Goal: Information Seeking & Learning: Learn about a topic

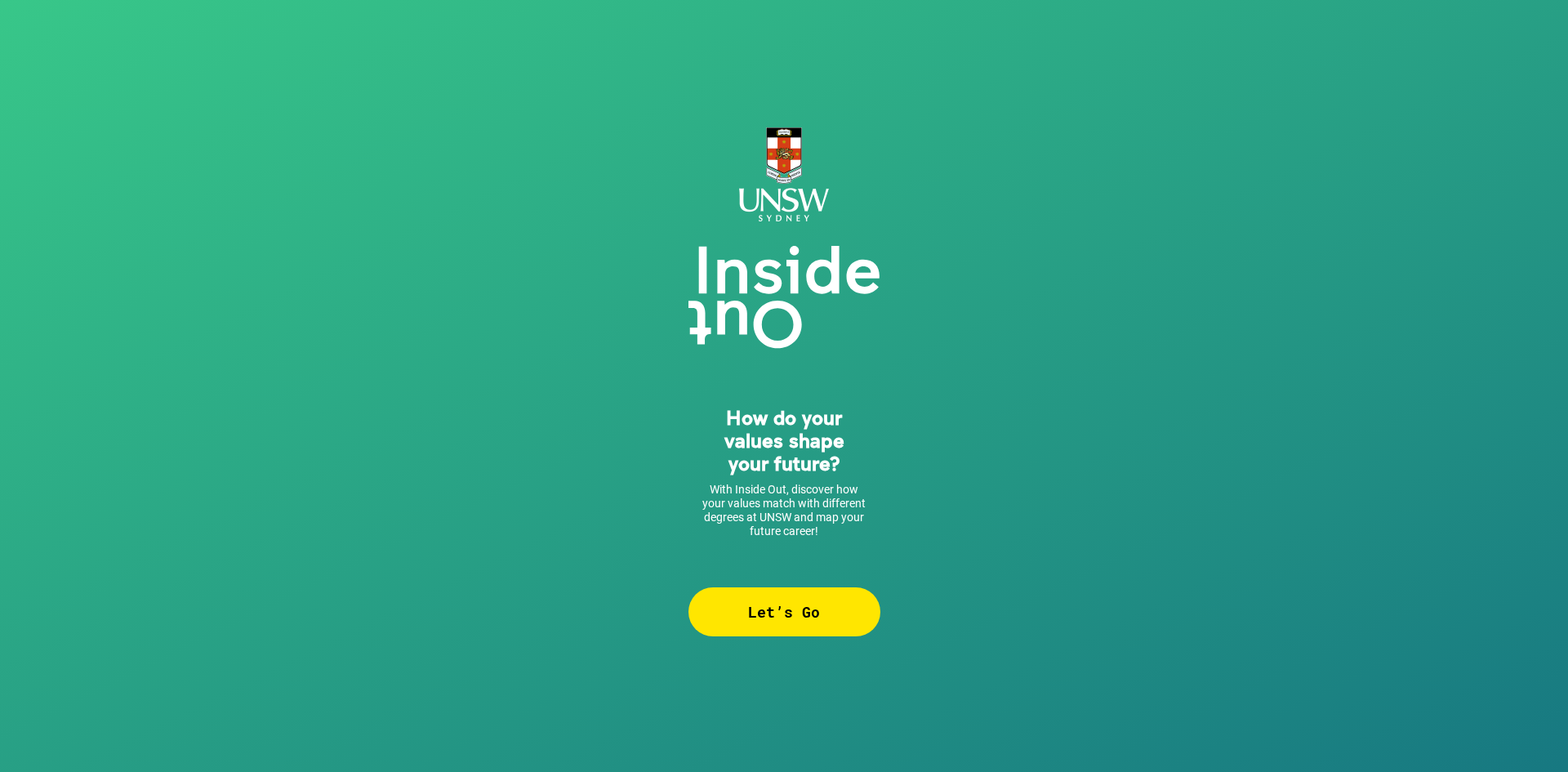
click at [792, 596] on div "Let’s Go" at bounding box center [784, 612] width 192 height 49
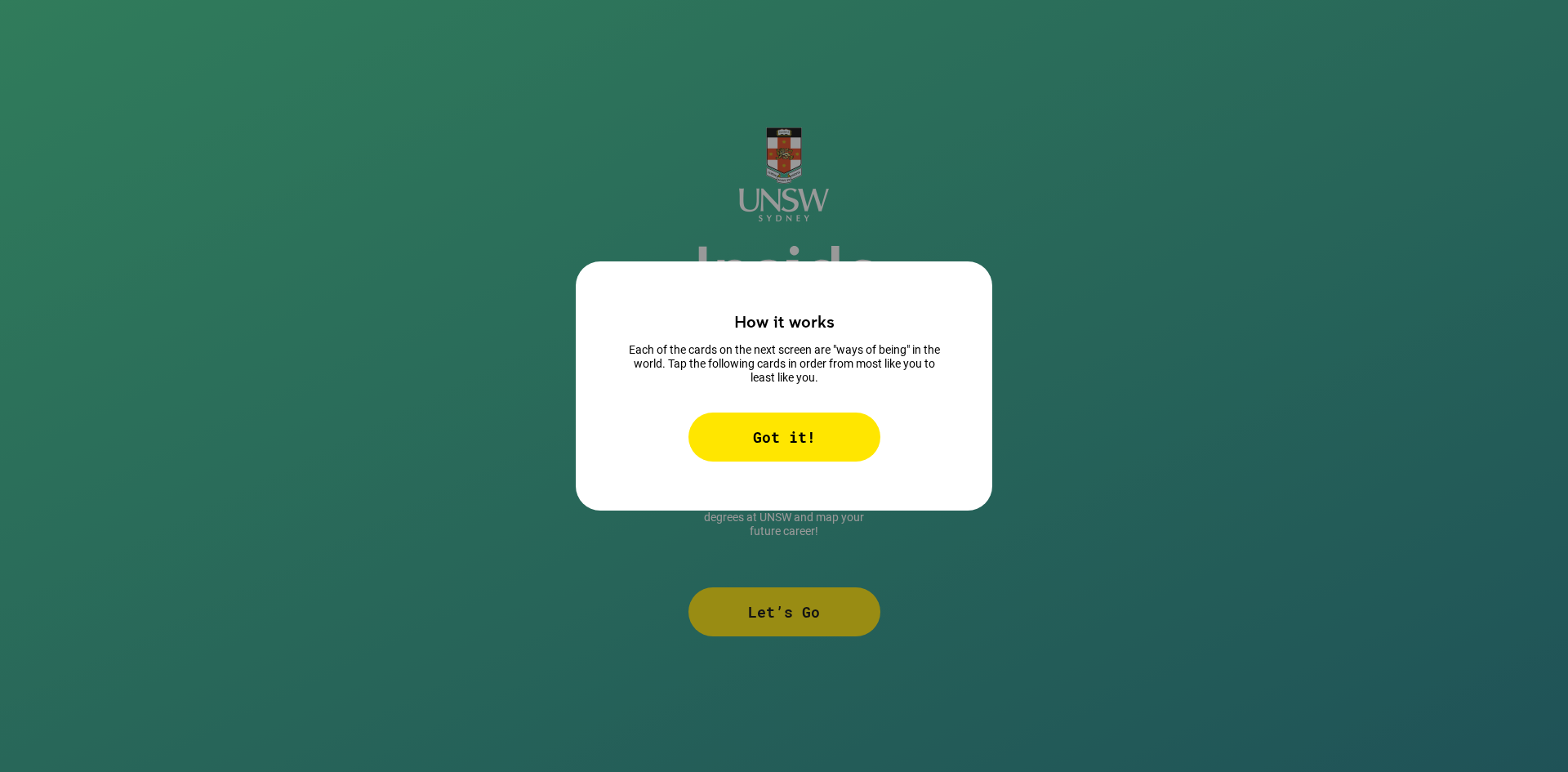
click at [777, 437] on div "Got it!" at bounding box center [784, 437] width 192 height 49
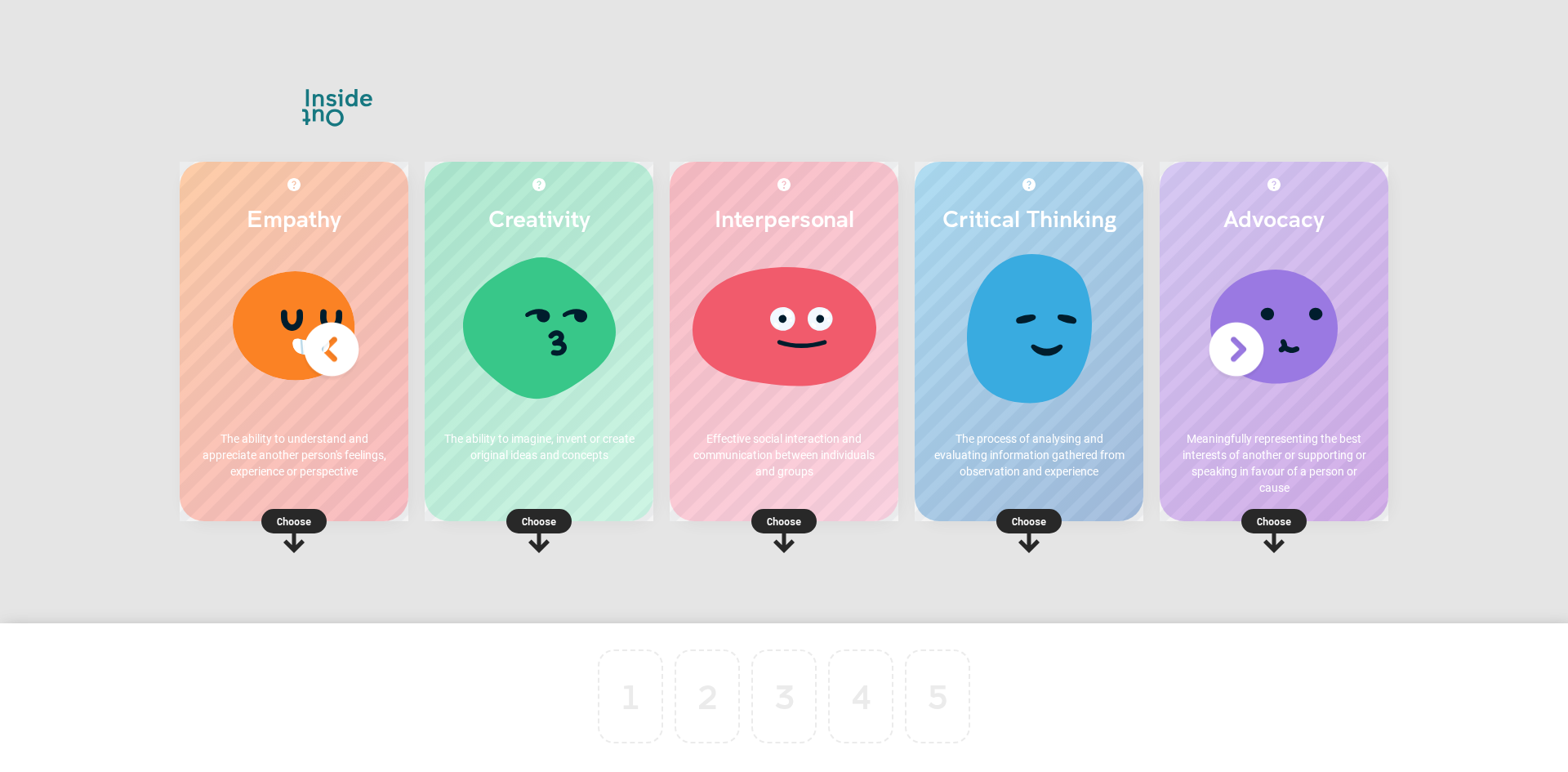
click at [780, 447] on p "Effective social interaction and communication between individuals and groups" at bounding box center [784, 455] width 196 height 49
click at [785, 521] on p "Choose" at bounding box center [784, 521] width 229 height 16
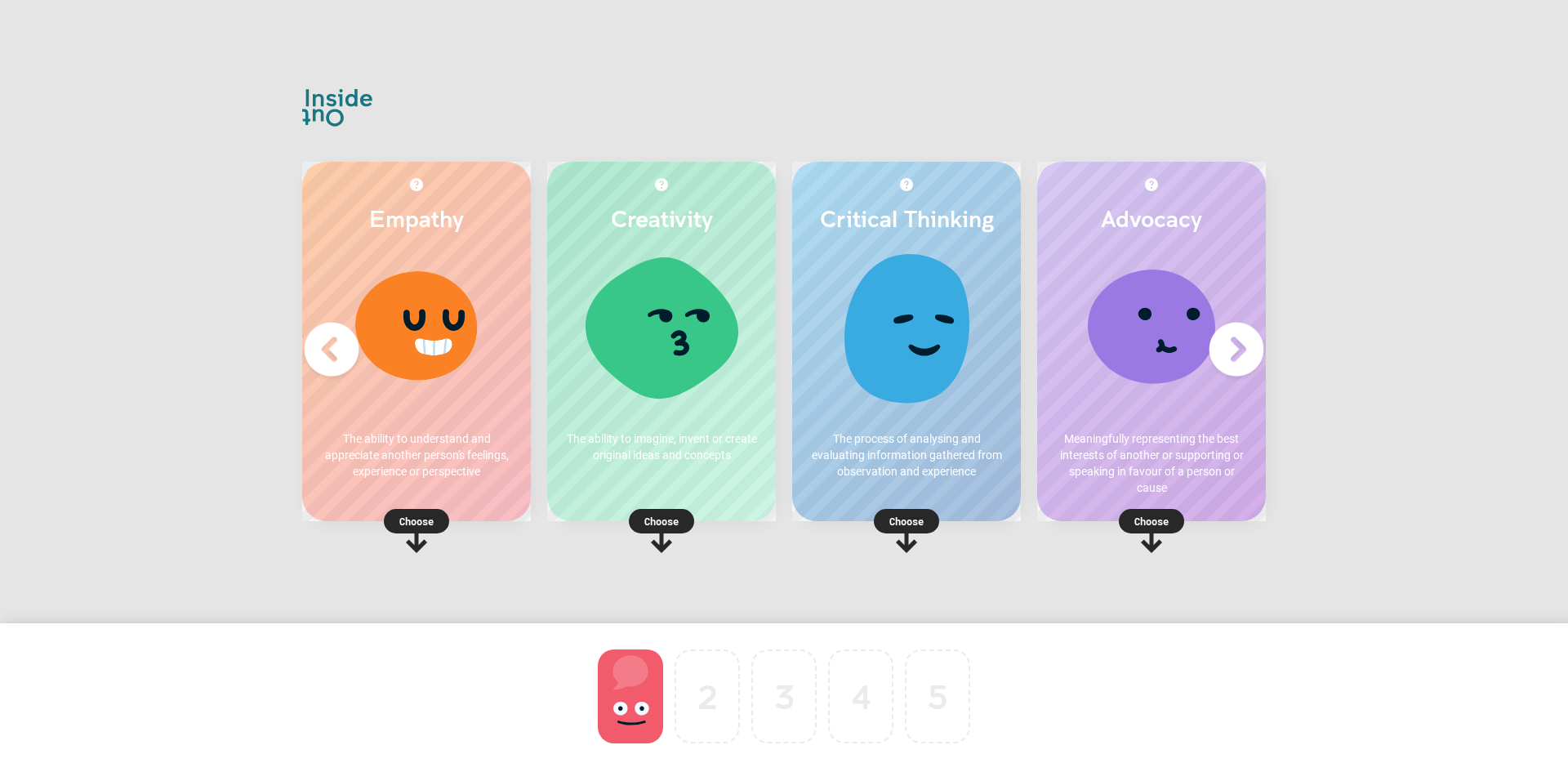
click at [410, 515] on p "Choose" at bounding box center [416, 521] width 229 height 16
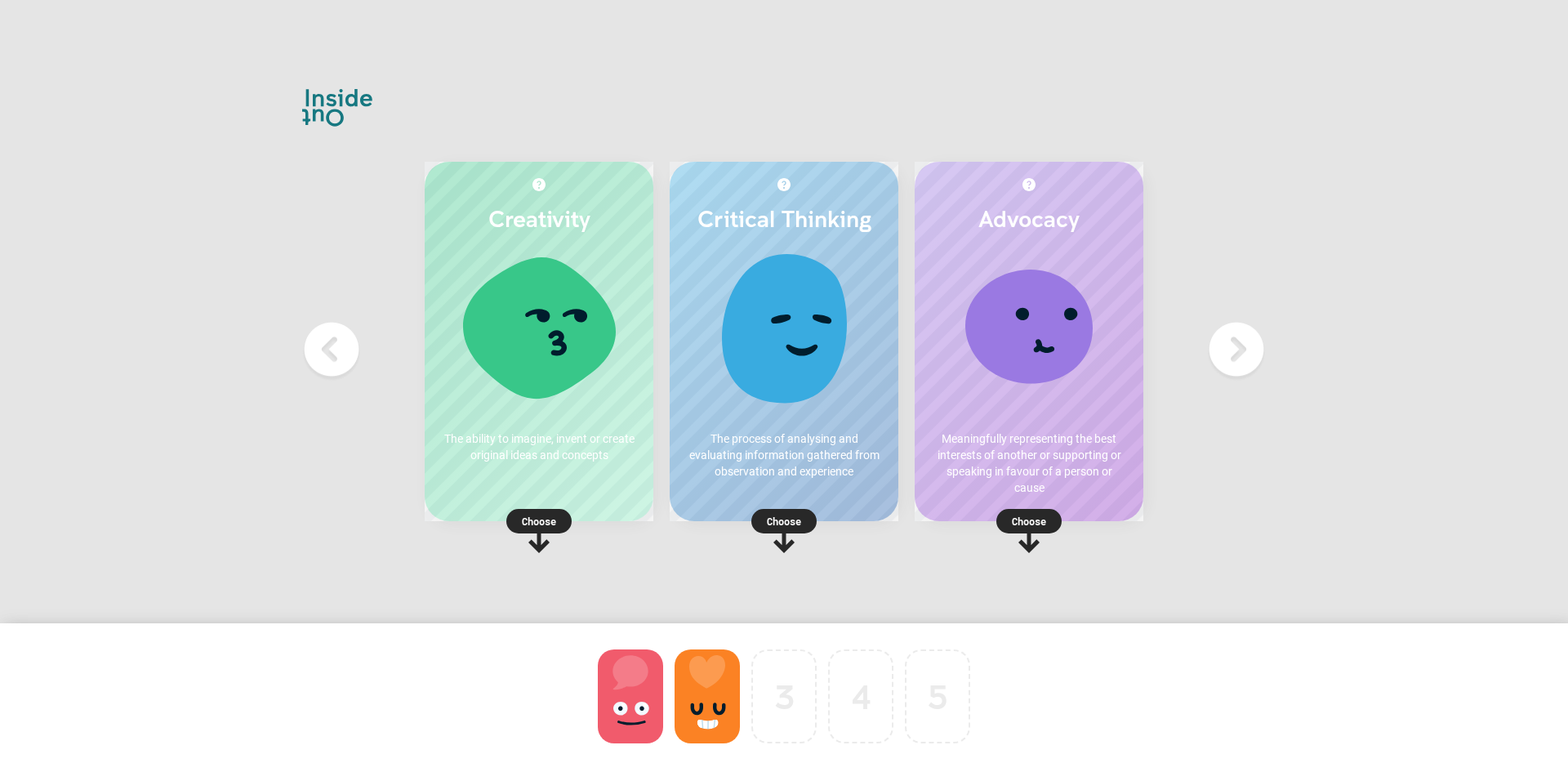
click at [1024, 521] on p "Choose" at bounding box center [1029, 521] width 229 height 16
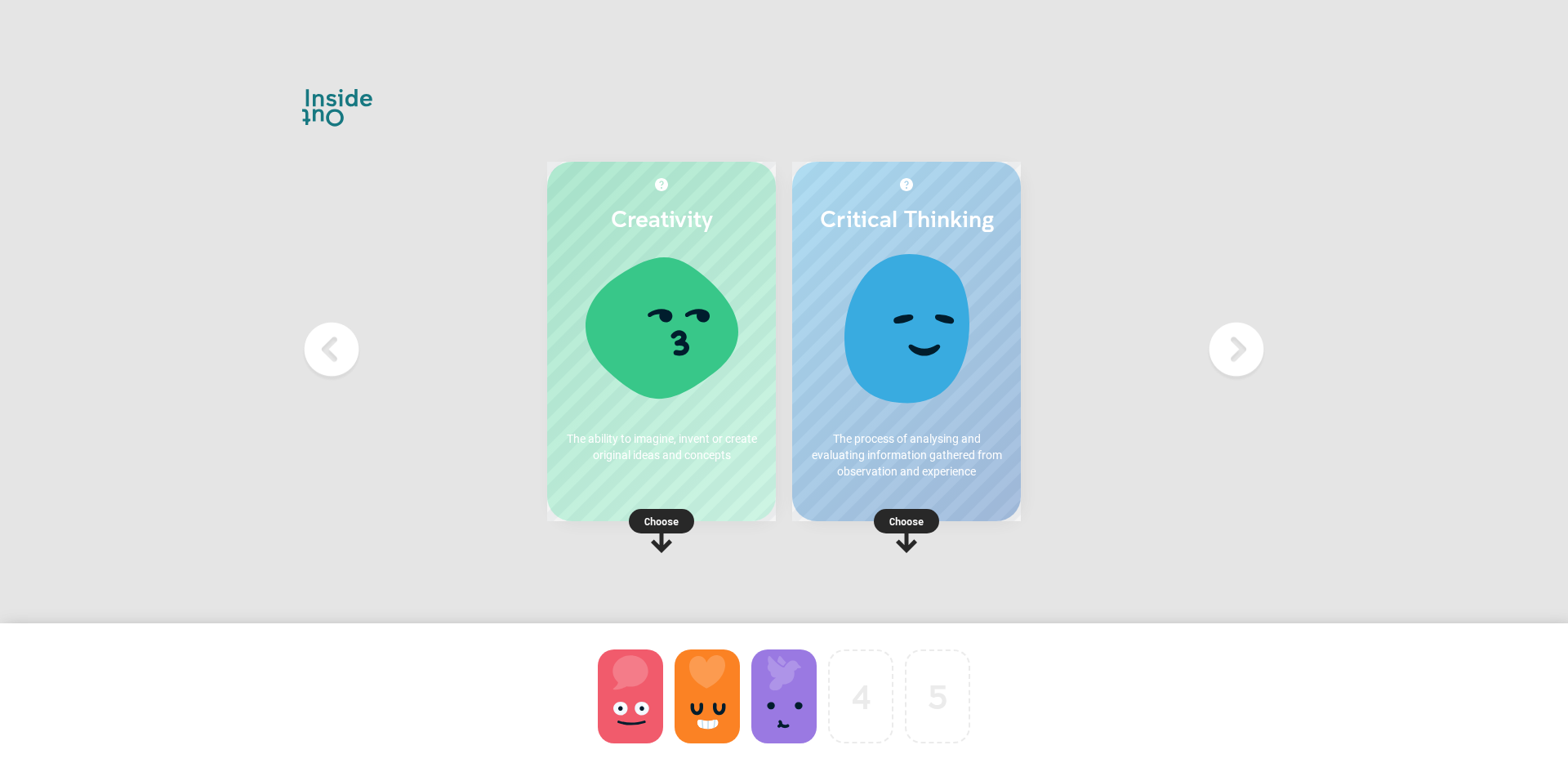
click at [918, 520] on p "Choose" at bounding box center [906, 521] width 229 height 16
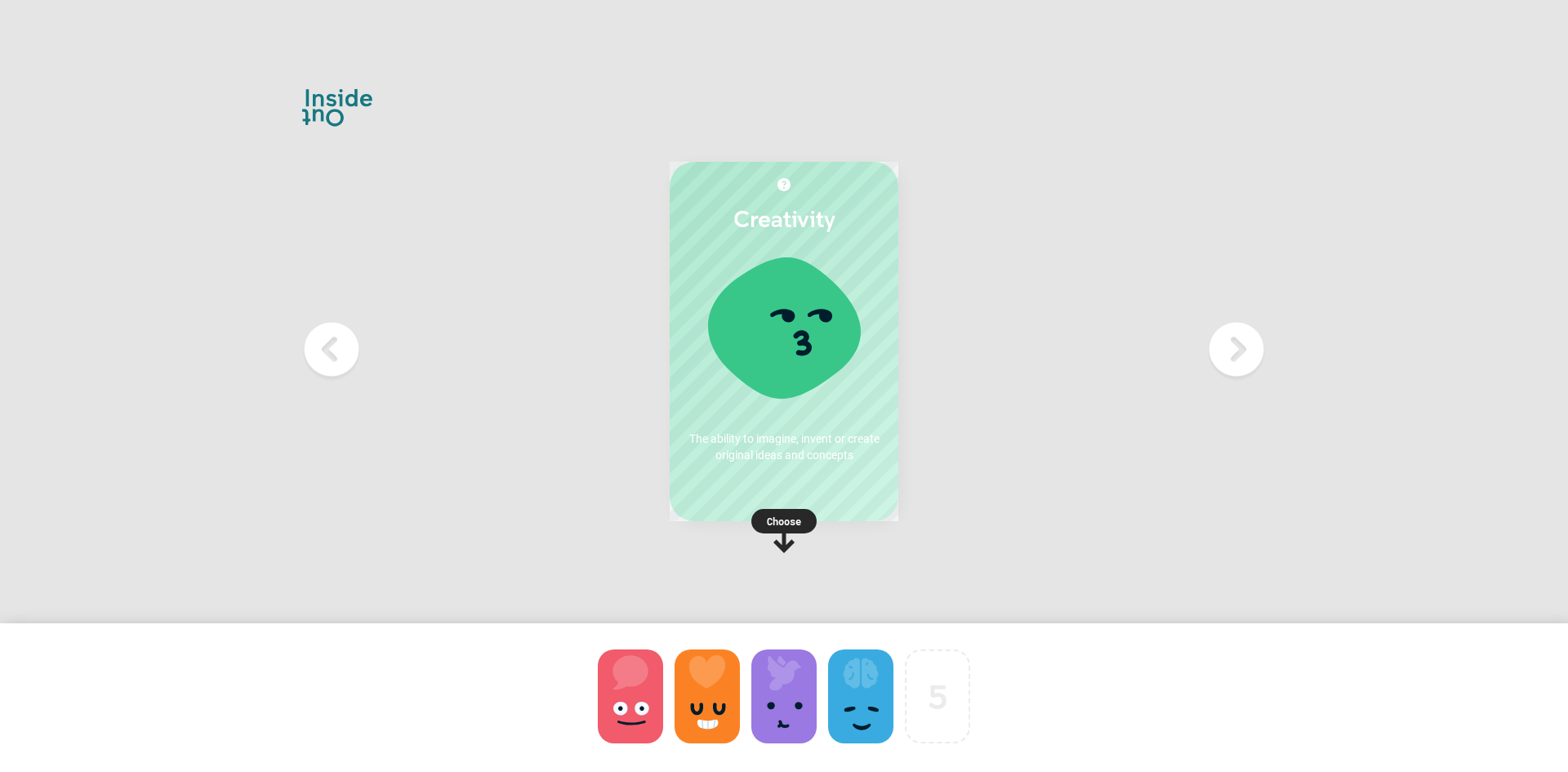
click at [784, 525] on p "Choose" at bounding box center [784, 521] width 229 height 16
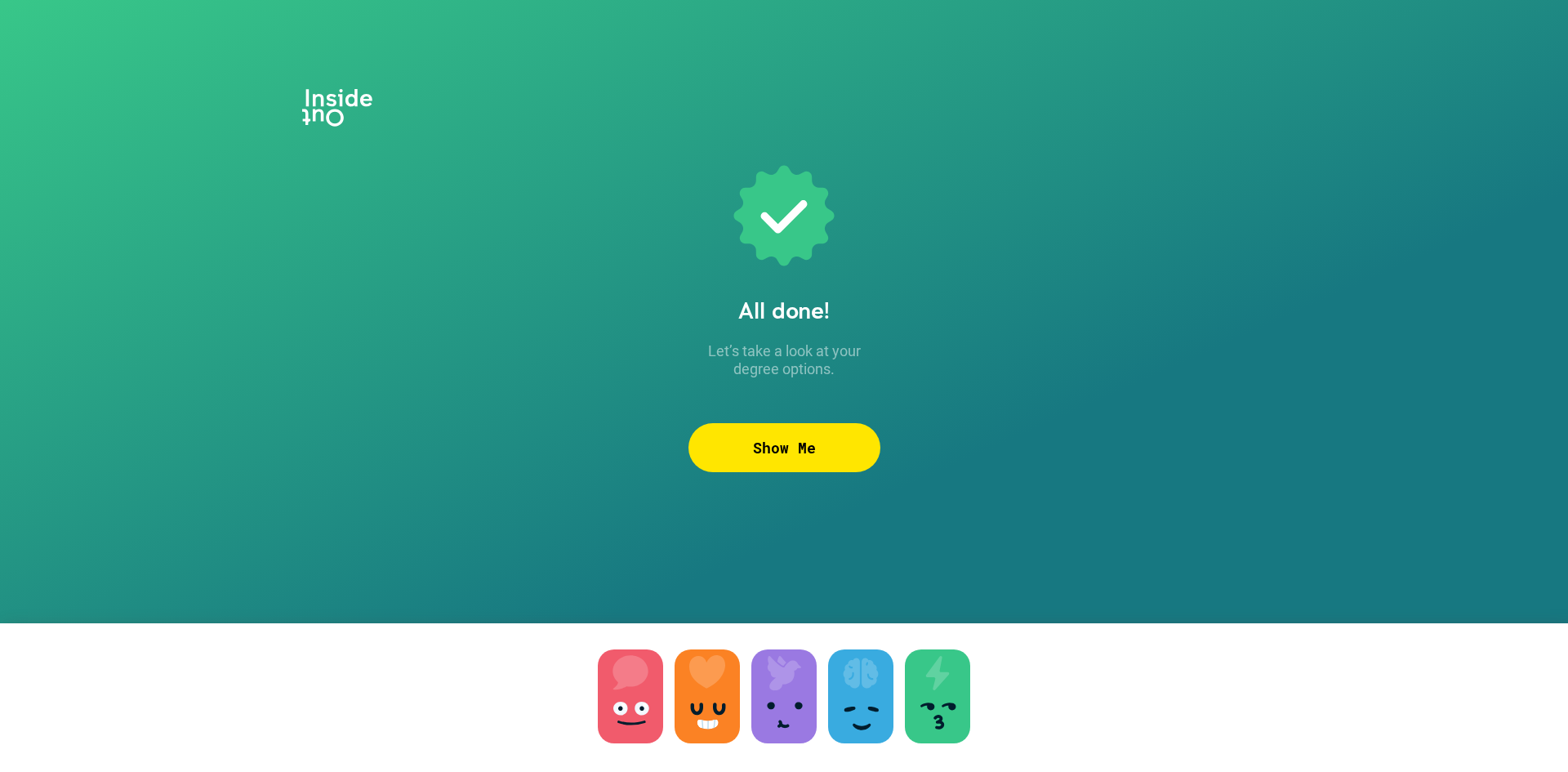
click at [796, 449] on div "Show Me" at bounding box center [784, 447] width 192 height 49
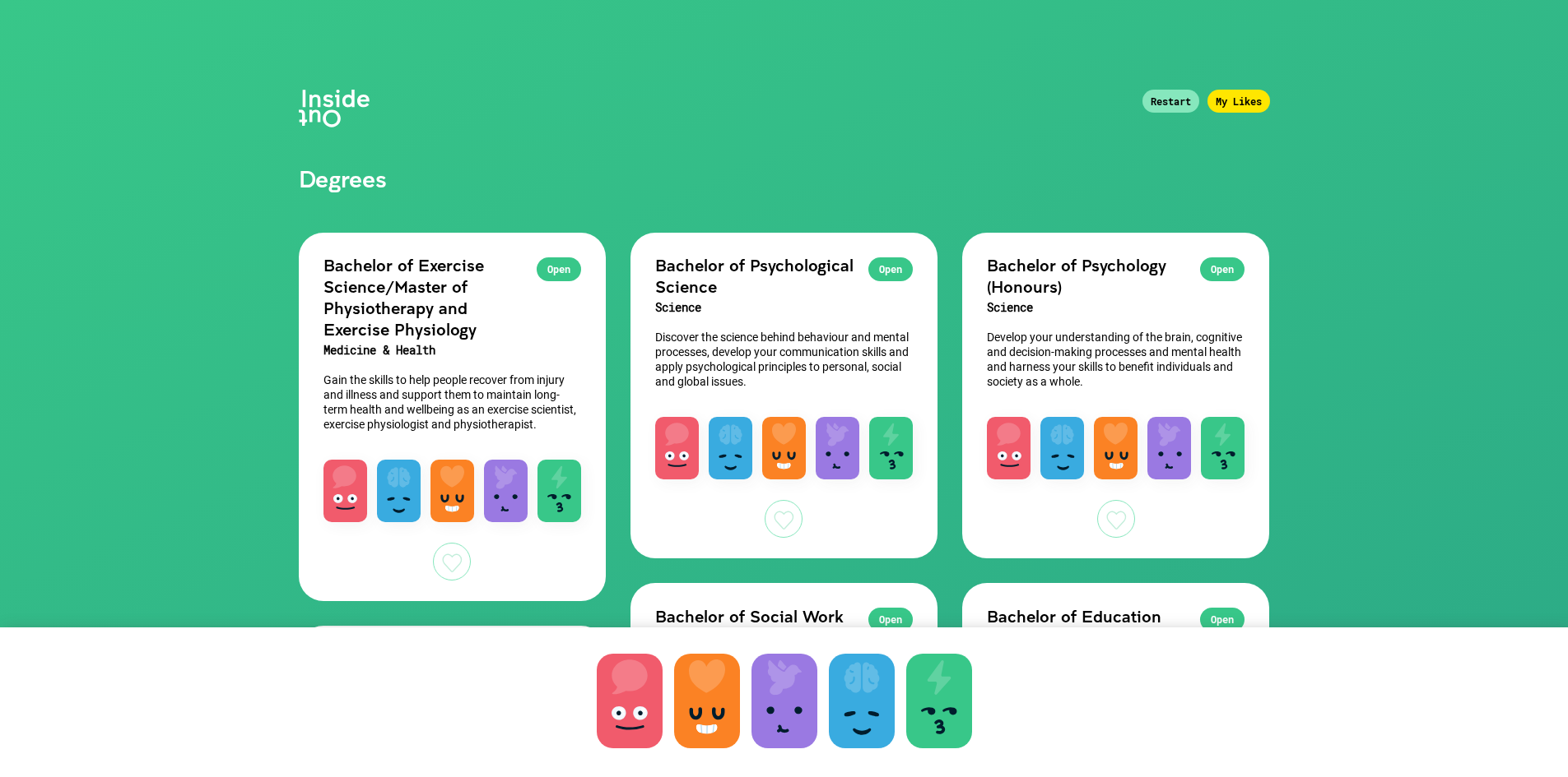
click at [1236, 103] on div "My Likes" at bounding box center [1239, 101] width 62 height 23
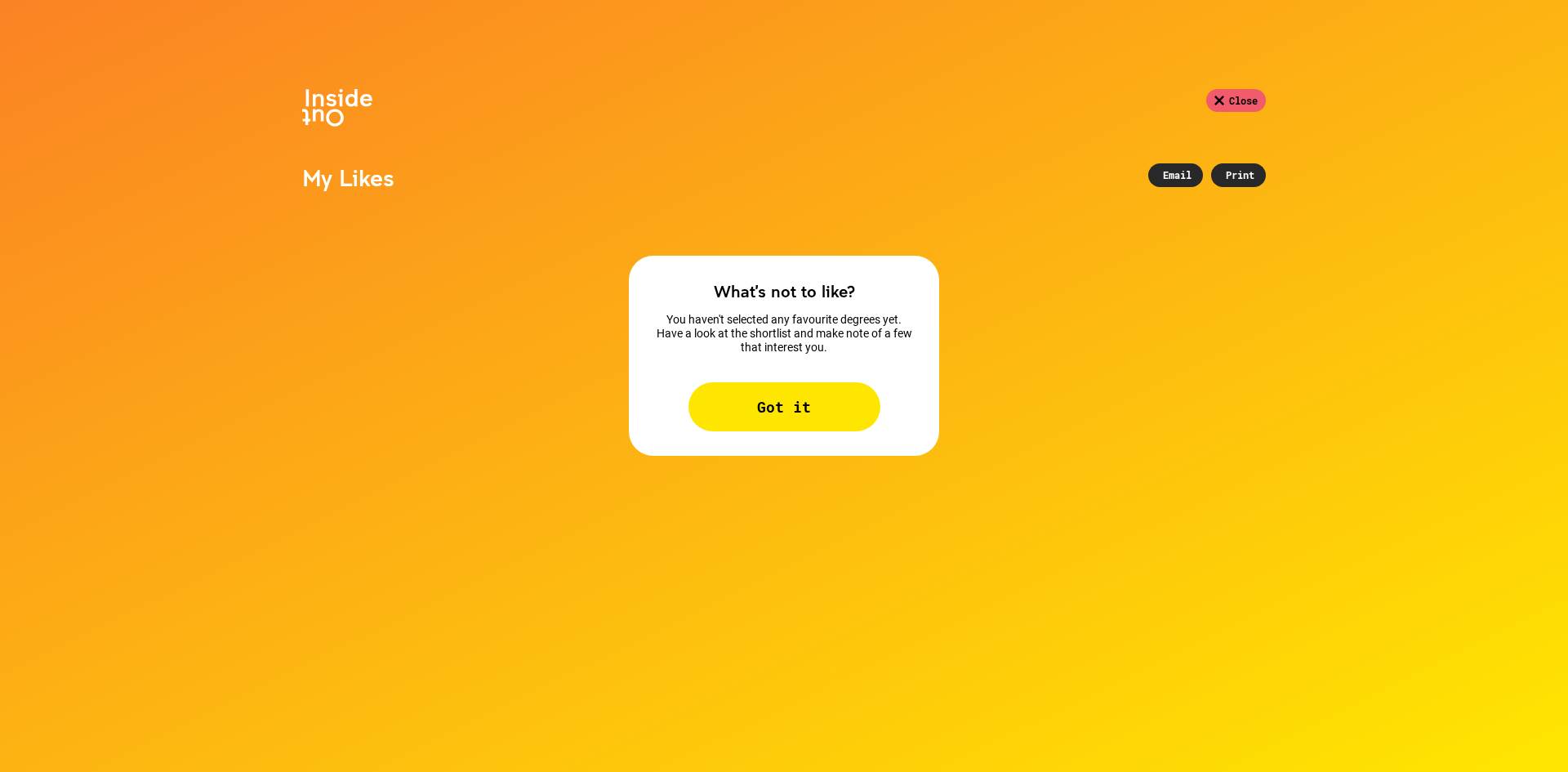
click at [810, 408] on div "Got it" at bounding box center [784, 407] width 192 height 49
